Goal: Task Accomplishment & Management: Complete application form

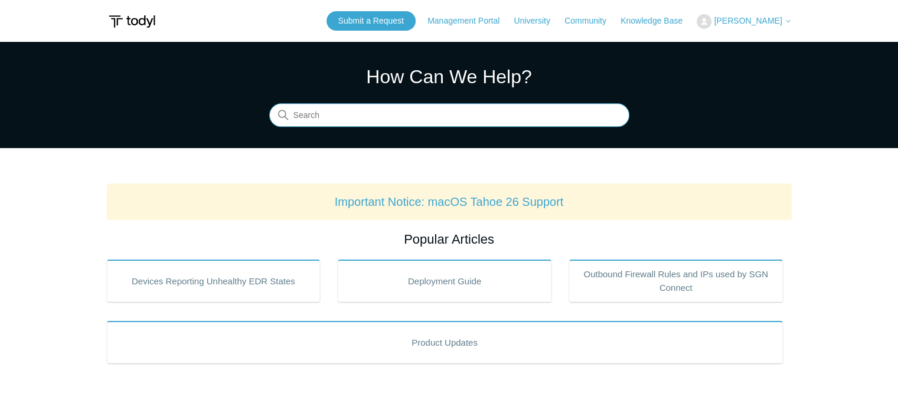
click at [442, 123] on input "Search" at bounding box center [449, 116] width 360 height 24
type input "please enter your sgn connect installation key"
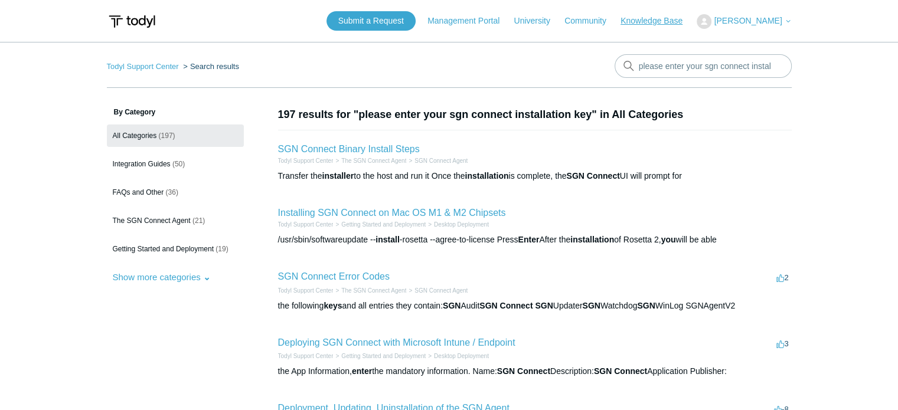
click at [677, 21] on link "Knowledge Base" at bounding box center [657, 21] width 74 height 12
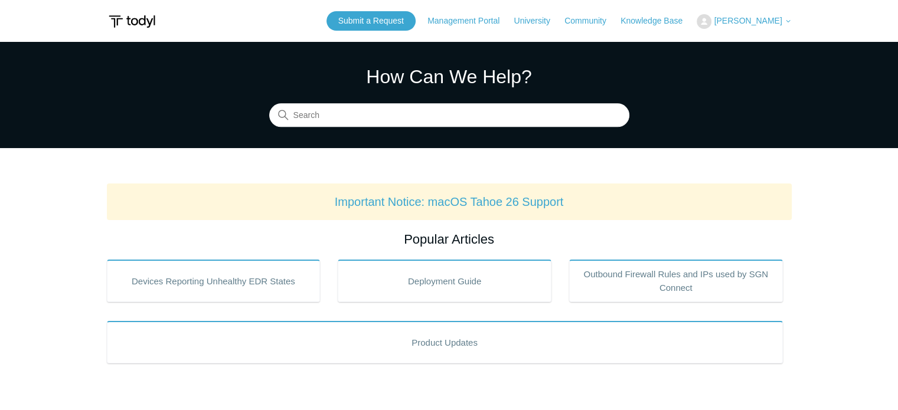
click at [770, 18] on span "[PERSON_NAME]" at bounding box center [748, 20] width 68 height 9
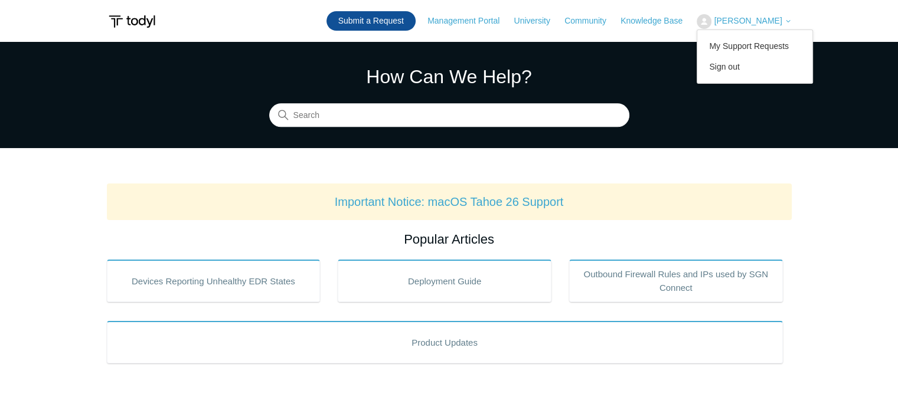
click at [399, 25] on link "Submit a Request" at bounding box center [370, 20] width 89 height 19
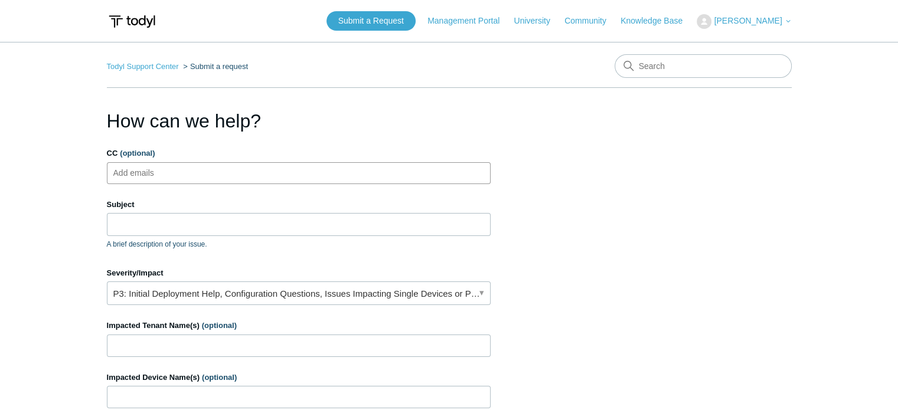
click at [276, 177] on ul "Add emails" at bounding box center [299, 173] width 384 height 22
type input "asosa@sol-is.com"
click at [195, 220] on input "Subject" at bounding box center [299, 224] width 384 height 22
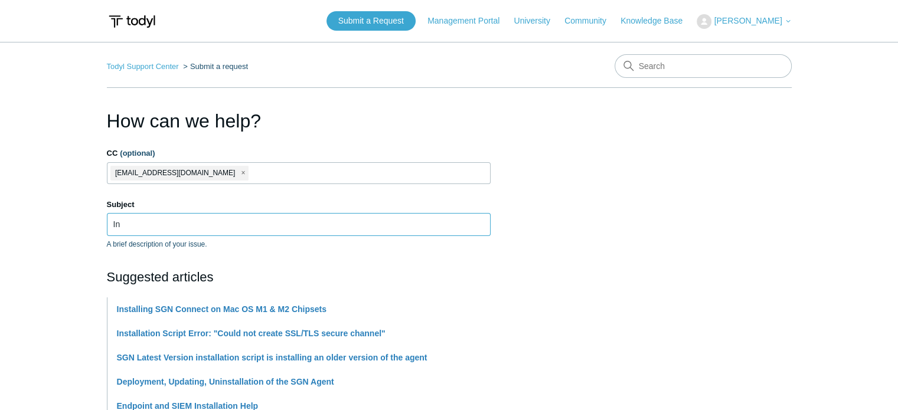
type input "I"
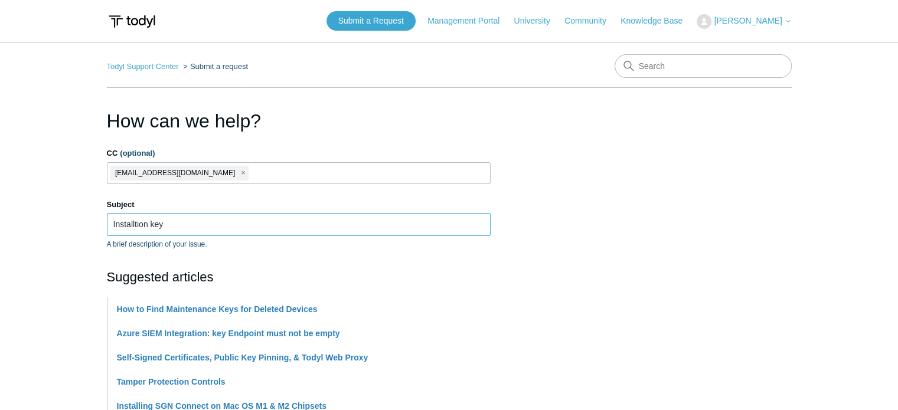
click at [126, 225] on input "Installtion key" at bounding box center [299, 224] width 384 height 22
click at [283, 287] on div "Suggested articles How to Find Maintenance Keys for Deleted Devices Azure SIEM …" at bounding box center [299, 403] width 384 height 272
click at [228, 224] on input "Installation key" at bounding box center [299, 224] width 384 height 22
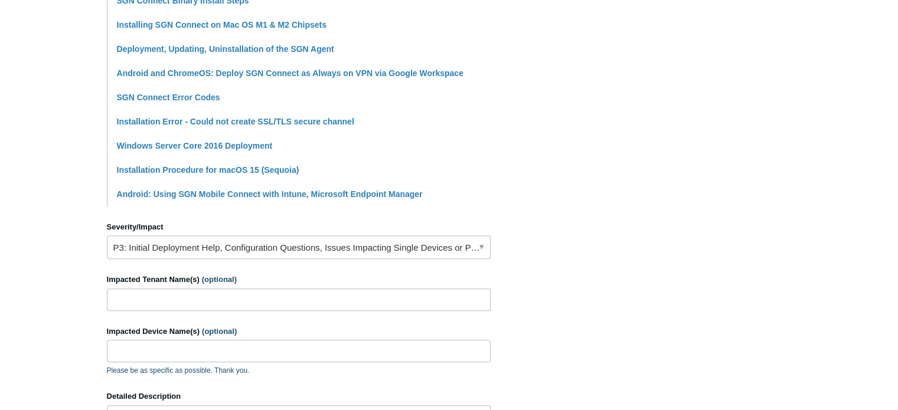
scroll to position [354, 0]
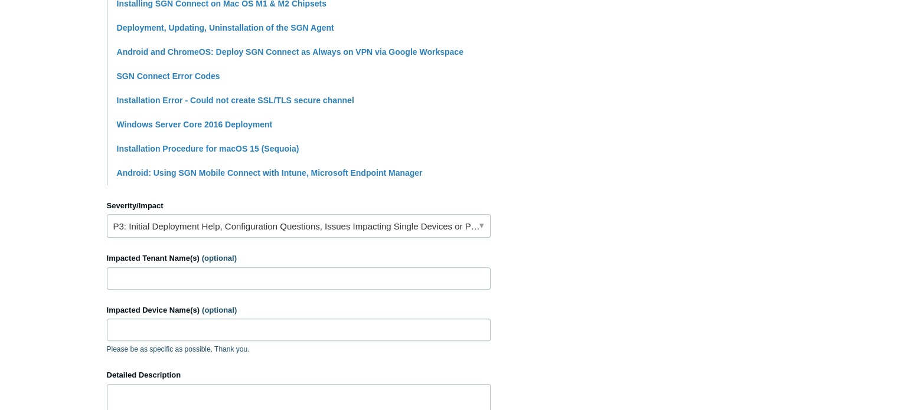
type input "Installation connection key"
drag, startPoint x: 240, startPoint y: 275, endPoint x: 247, endPoint y: 264, distance: 13.1
click at [243, 272] on input "Impacted Tenant Name(s) (optional)" at bounding box center [299, 278] width 384 height 22
type input "j"
type input "Canopy Medical"
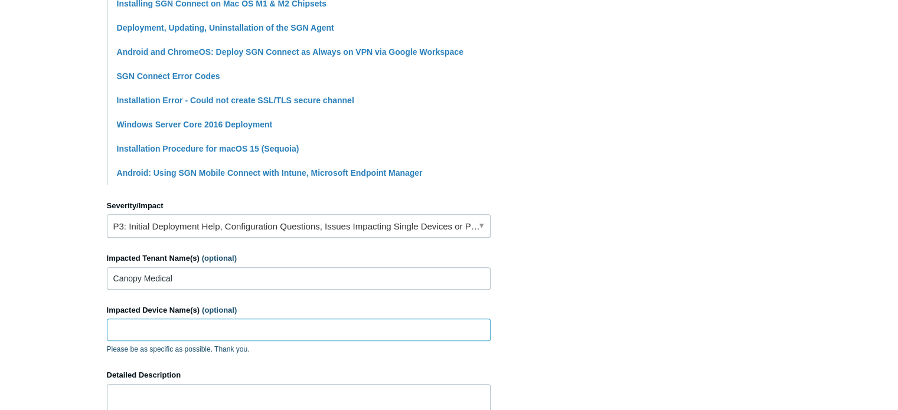
click at [233, 328] on input "Impacted Device Name(s) (optional)" at bounding box center [299, 330] width 384 height 22
click at [215, 323] on input "Impacted Device Name(s) (optional)" at bounding box center [299, 330] width 384 height 22
paste input "CM-LT-01-22"
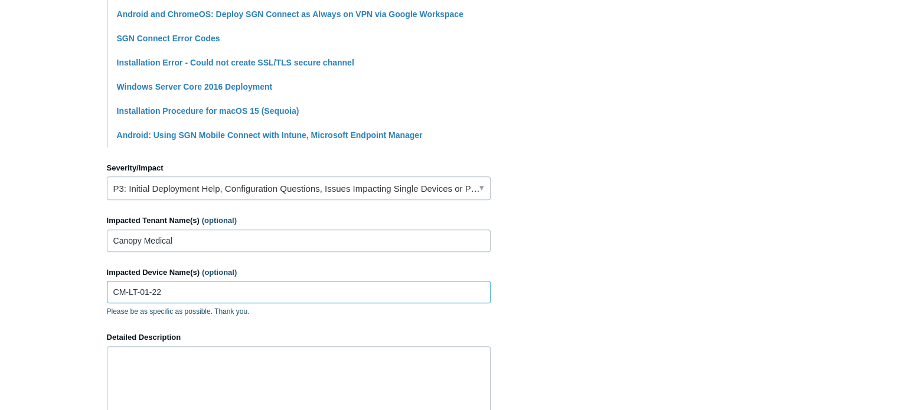
scroll to position [413, 0]
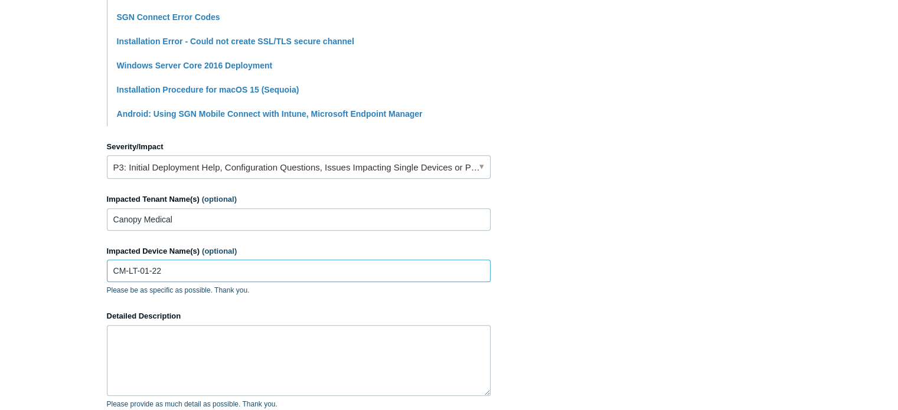
type input "CM-LT-01-22"
click at [236, 358] on textarea "Detailed Description" at bounding box center [299, 360] width 384 height 71
paste textarea "CM-LT-01-22"
click at [384, 344] on textarea "Hello. I've been trying to install SGN on CM-LT-01-22 and keep getting this" at bounding box center [299, 360] width 384 height 71
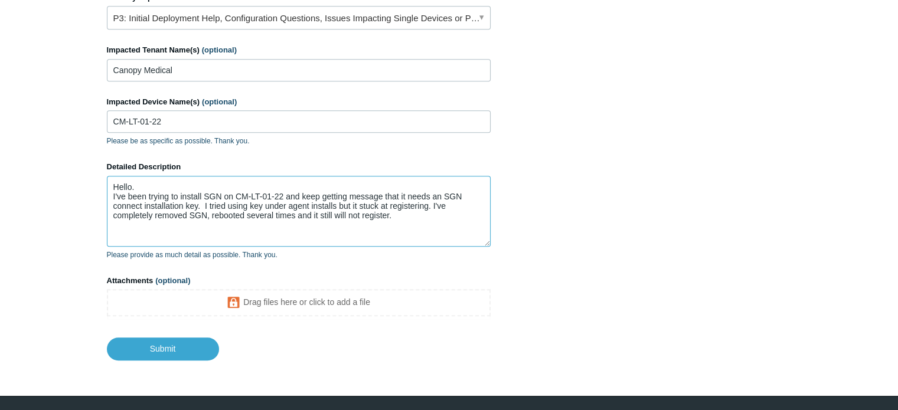
scroll to position [593, 0]
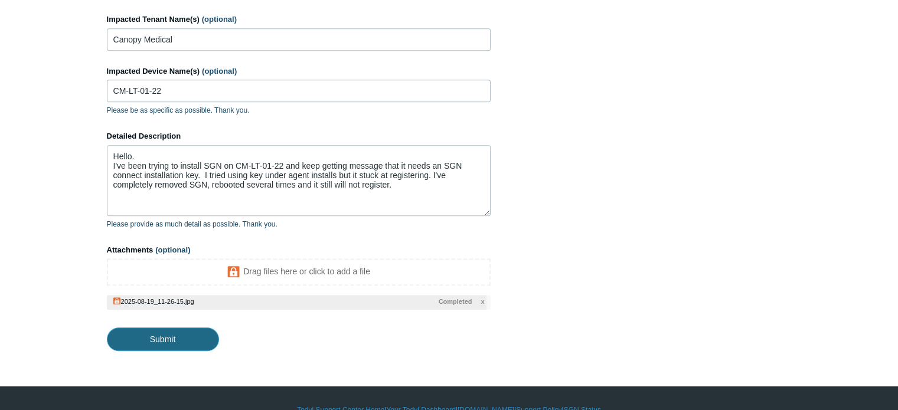
click at [202, 336] on input "Submit" at bounding box center [163, 340] width 112 height 24
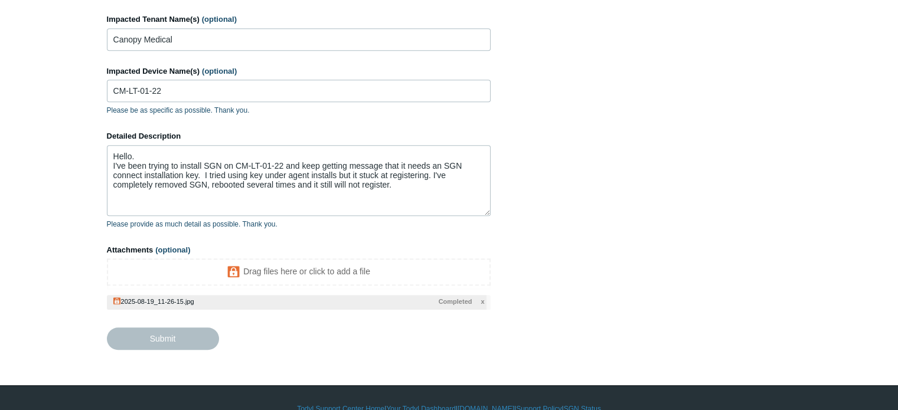
type textarea "Hello. I've been trying to install SGN on CM-LT-01-22 and keep getting message …"
